Goal: Task Accomplishment & Management: Use online tool/utility

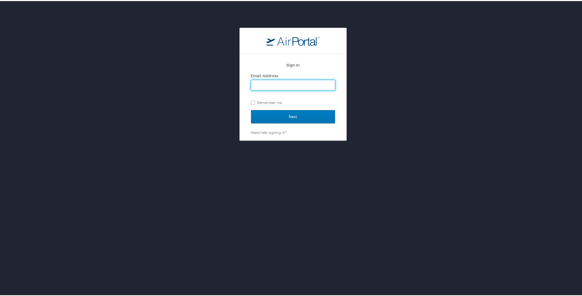
click at [283, 83] on input "Email Address" at bounding box center [293, 84] width 84 height 10
type input "justin.kain@la.gov"
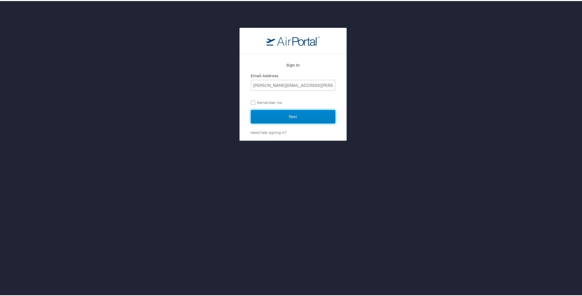
click at [278, 113] on input "Next" at bounding box center [293, 115] width 84 height 13
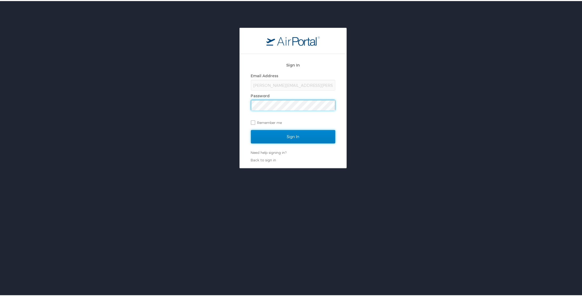
click at [274, 131] on input "Sign In" at bounding box center [293, 135] width 84 height 13
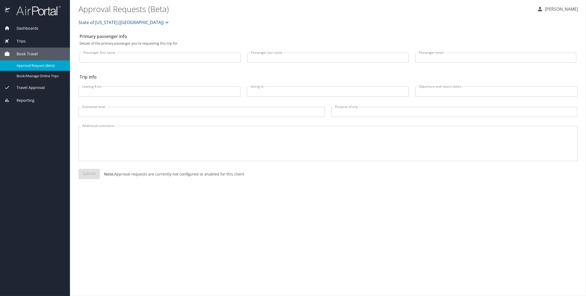
click at [26, 43] on div "Trips" at bounding box center [34, 41] width 61 height 6
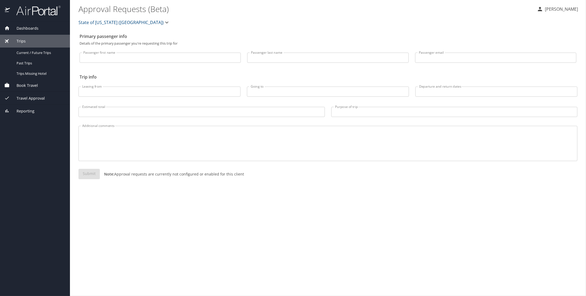
click at [26, 43] on div "Trips" at bounding box center [34, 41] width 61 height 6
click at [23, 65] on span "Travel Approval" at bounding box center [27, 67] width 35 height 6
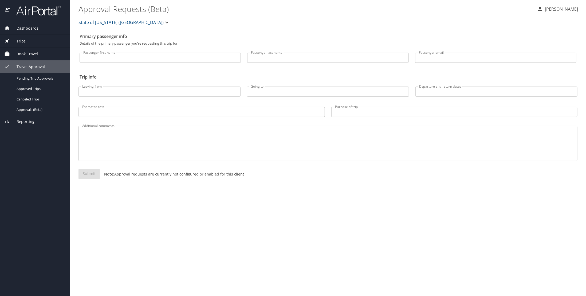
click at [27, 53] on span "Book Travel" at bounding box center [24, 54] width 28 height 6
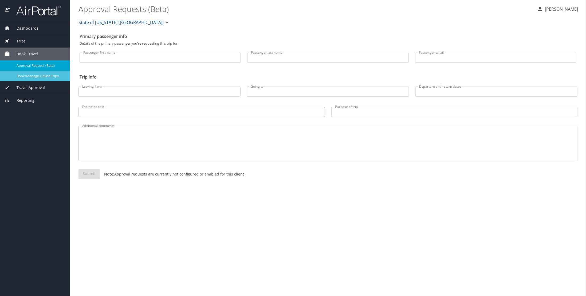
click at [28, 76] on span "Book/Manage Online Trips" at bounding box center [40, 75] width 47 height 5
